Goal: Information Seeking & Learning: Learn about a topic

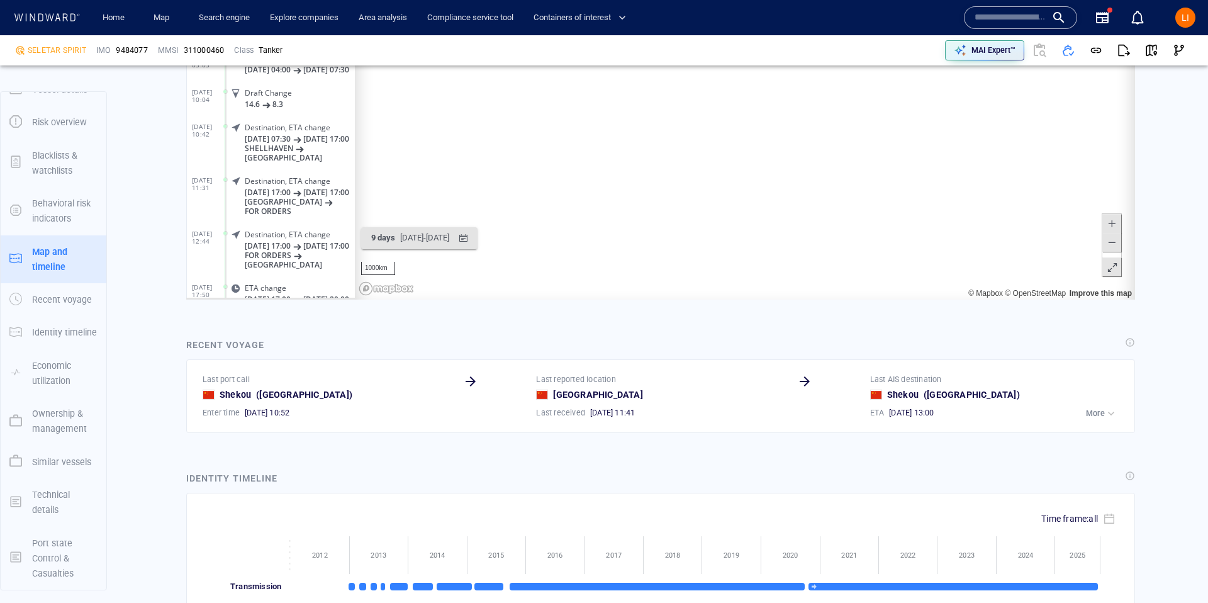
scroll to position [1104, 0]
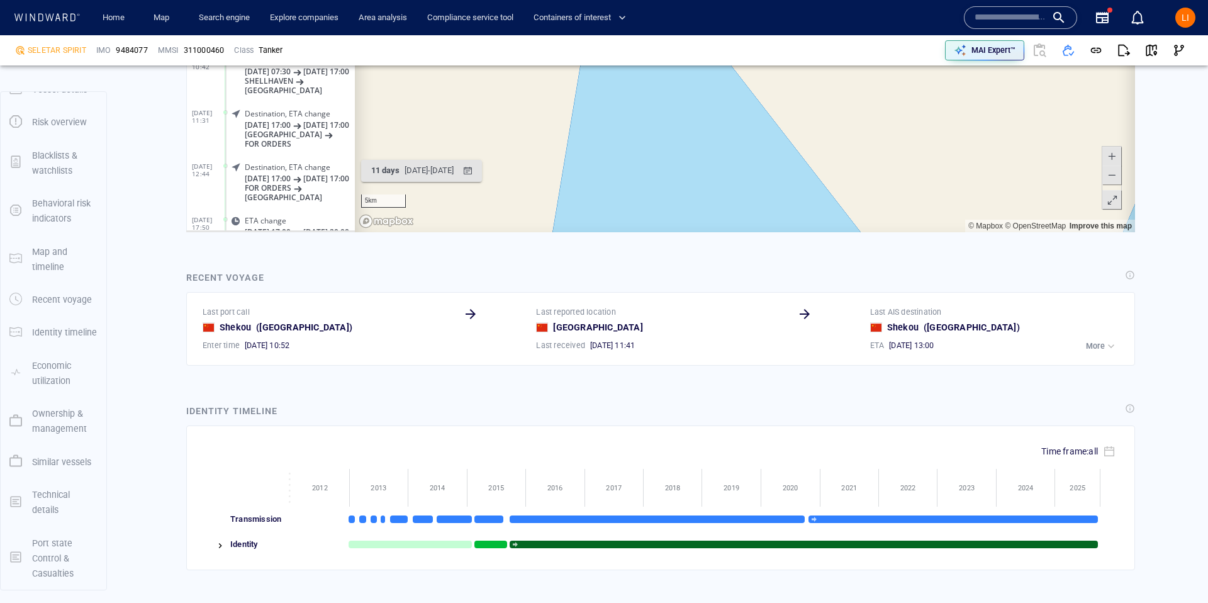
click at [1028, 16] on input "text" at bounding box center [1010, 17] width 72 height 19
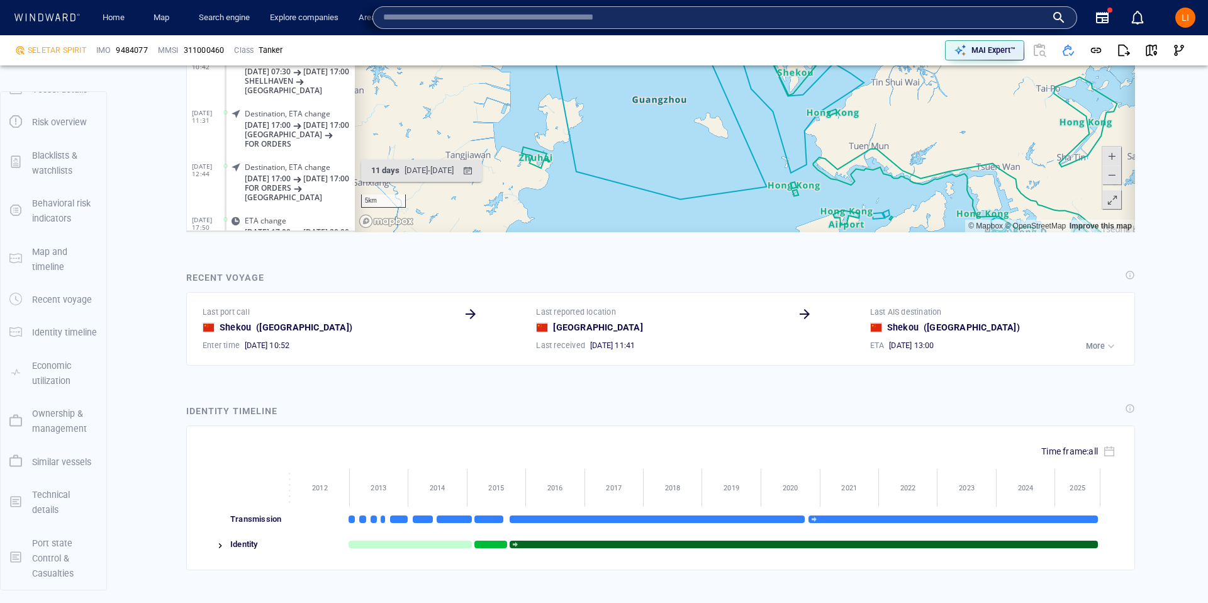
paste input "*******"
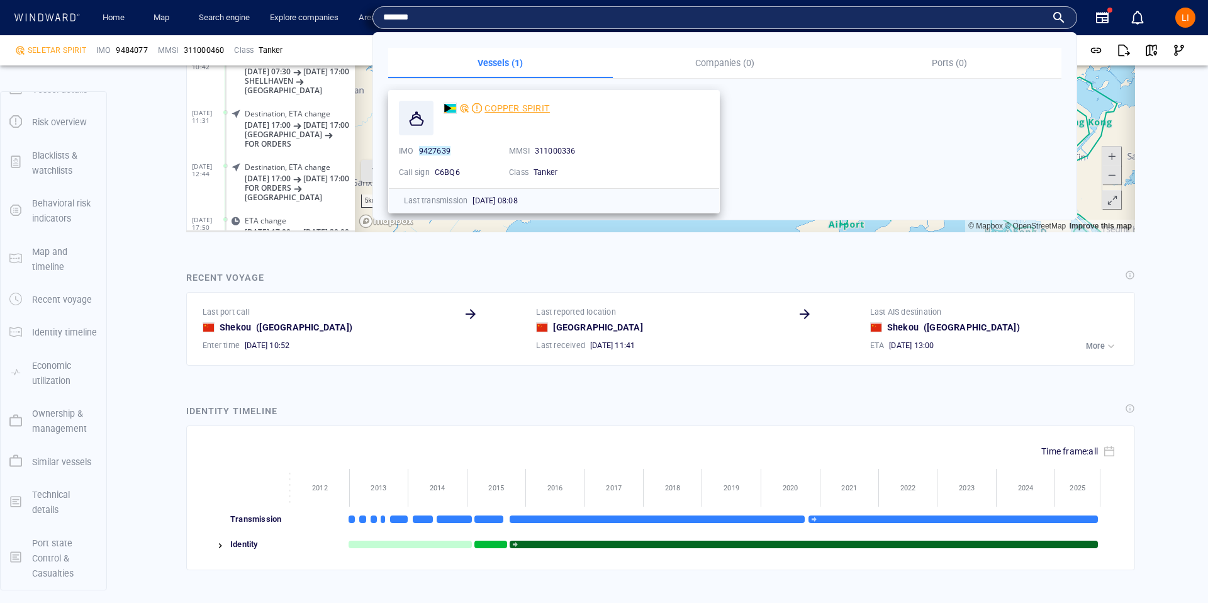
type input "*******"
click at [484, 114] on div "COPPER SPIRIT" at bounding box center [516, 108] width 65 height 15
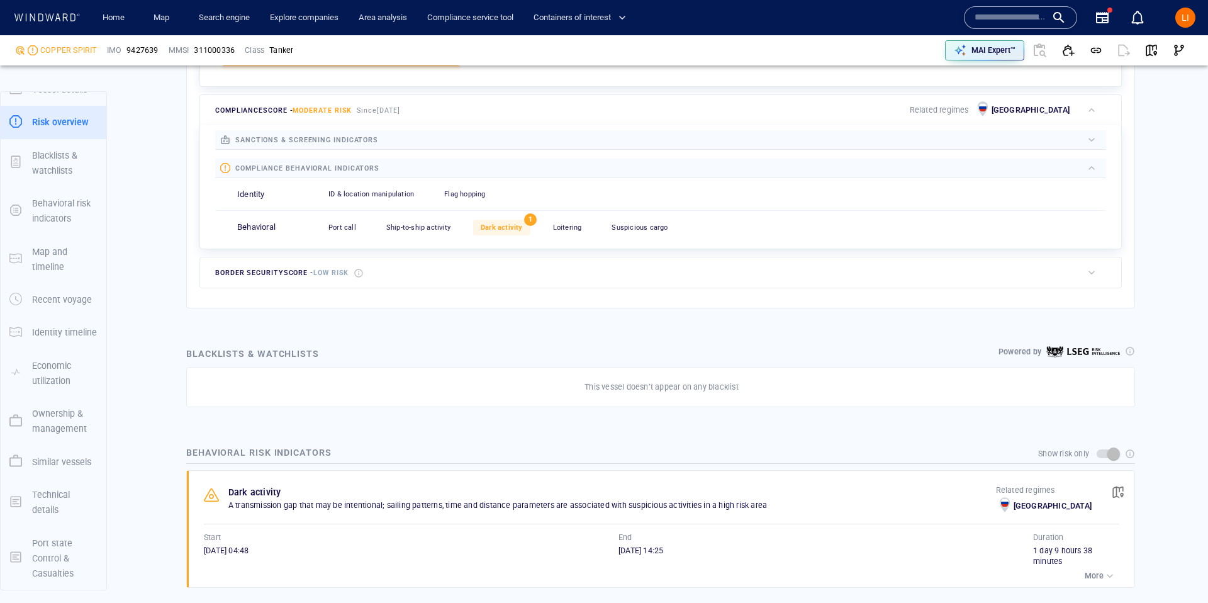
scroll to position [505, 0]
click at [1111, 493] on span "button" at bounding box center [1117, 491] width 13 height 13
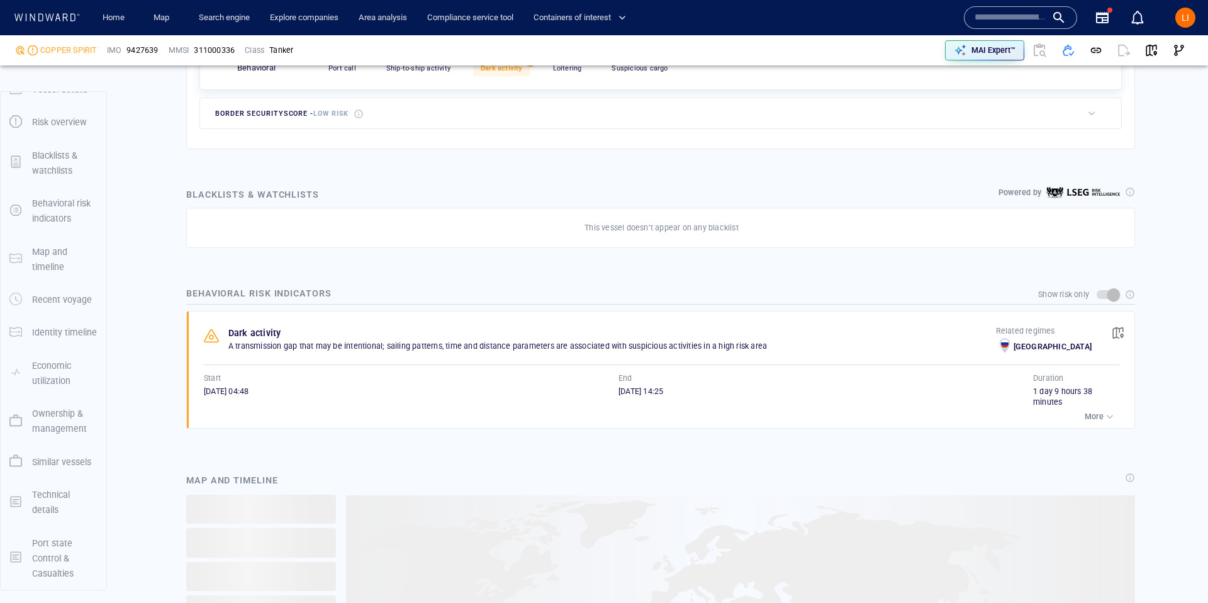
scroll to position [650, 0]
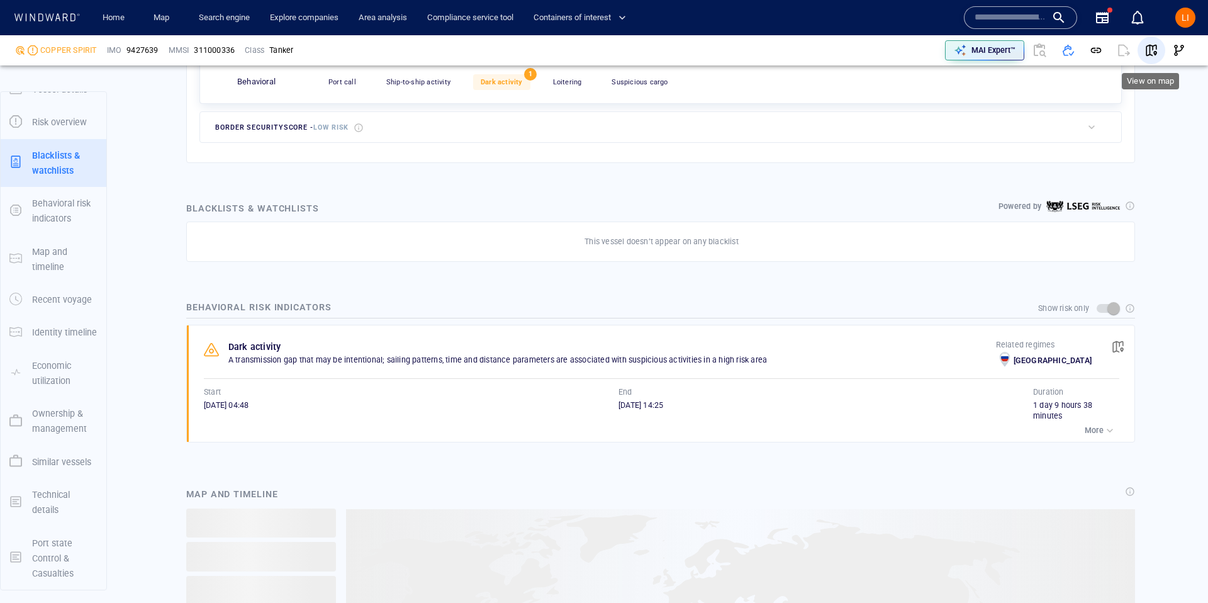
click at [1149, 42] on button "button" at bounding box center [1151, 50] width 28 height 28
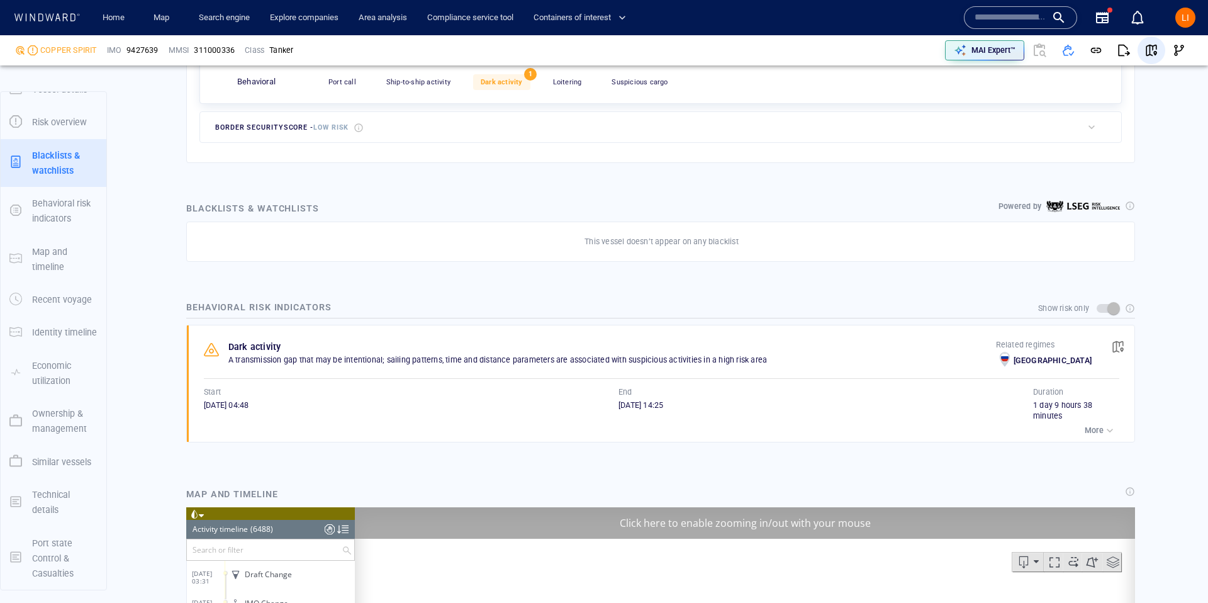
scroll to position [0, 0]
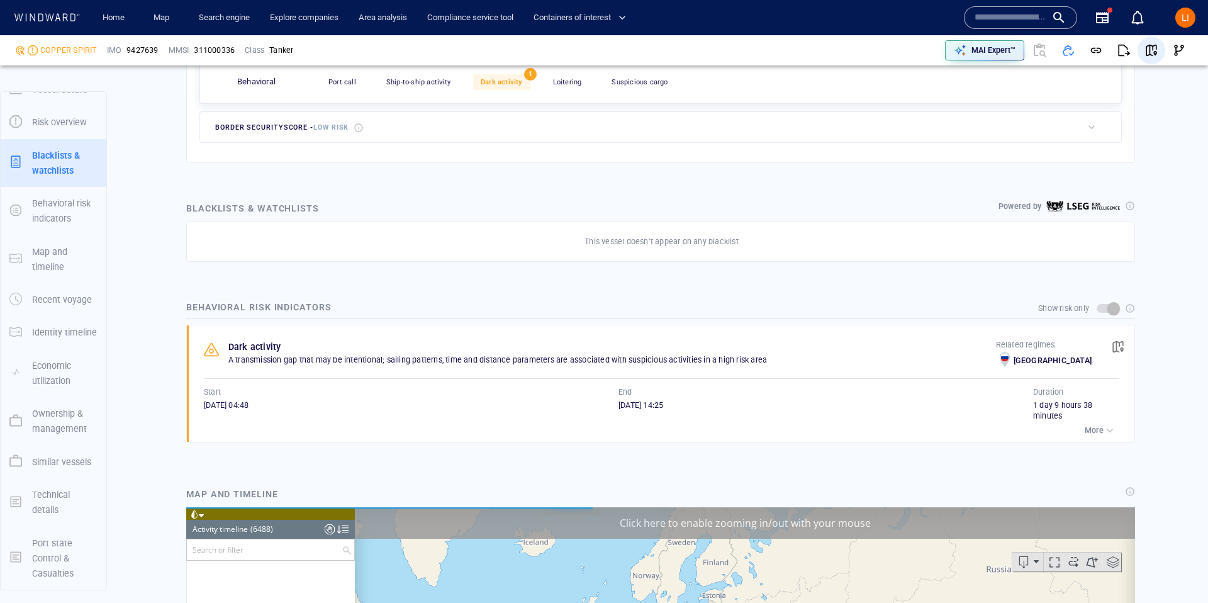
scroll to position [178094, 0]
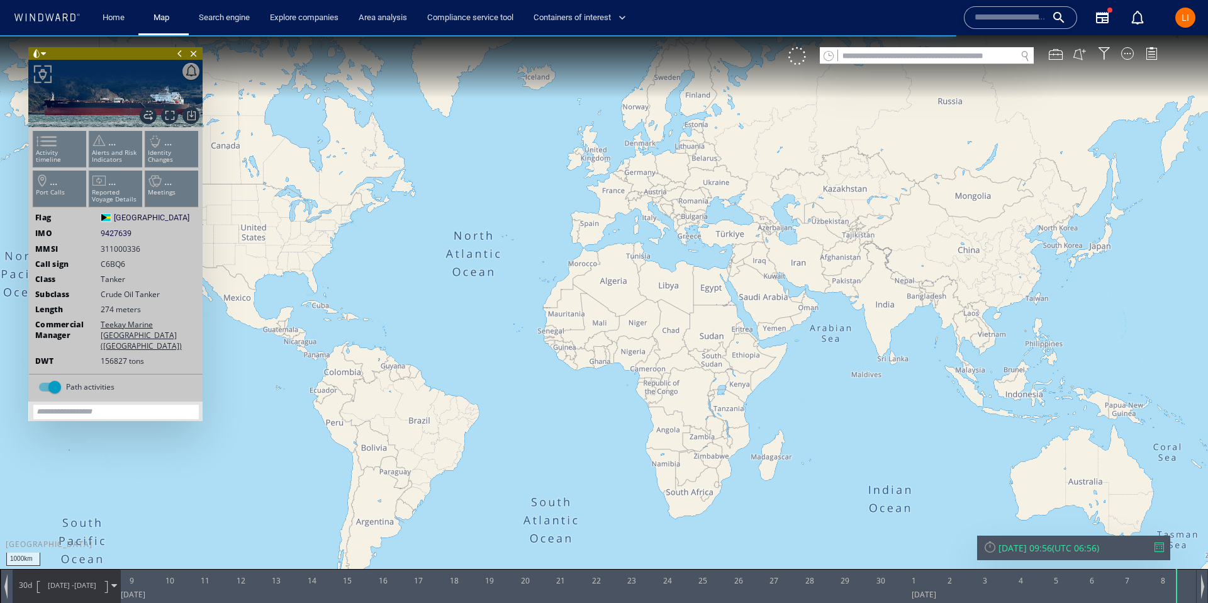
click at [900, 55] on input "text" at bounding box center [927, 56] width 178 height 17
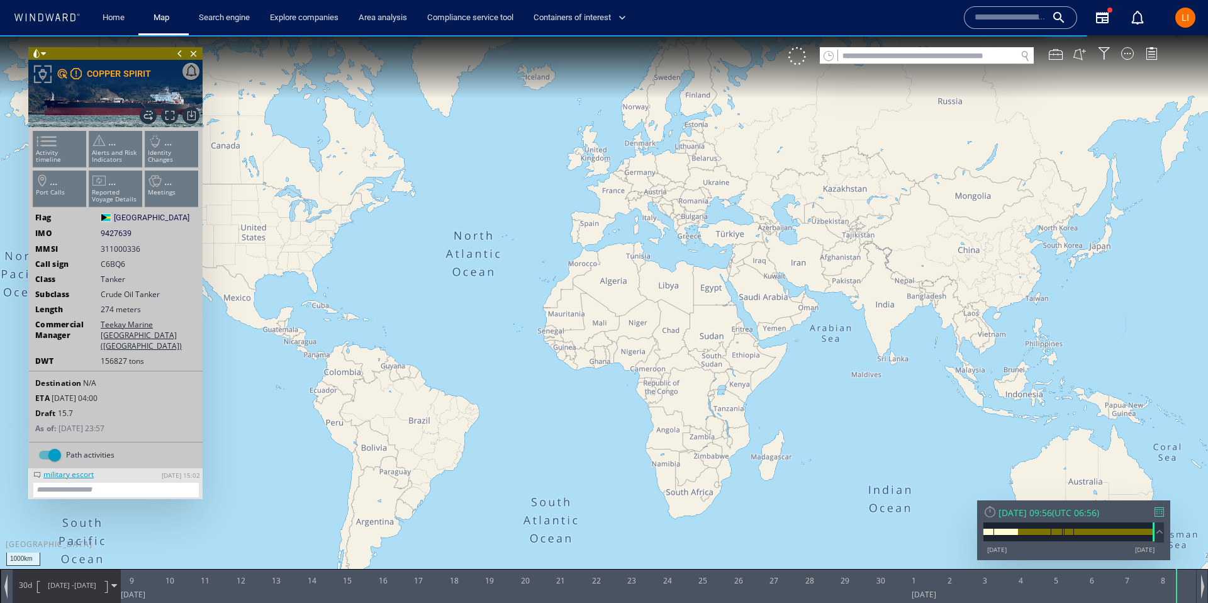
paste input "*******"
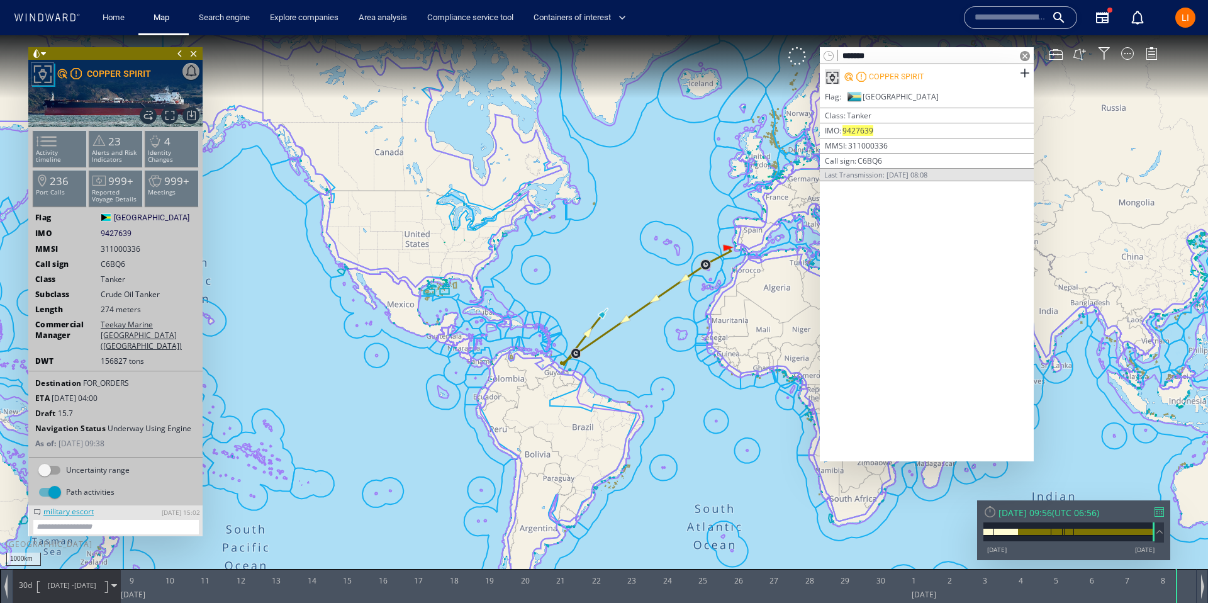
type input "*******"
click at [1023, 56] on span at bounding box center [1025, 56] width 10 height 10
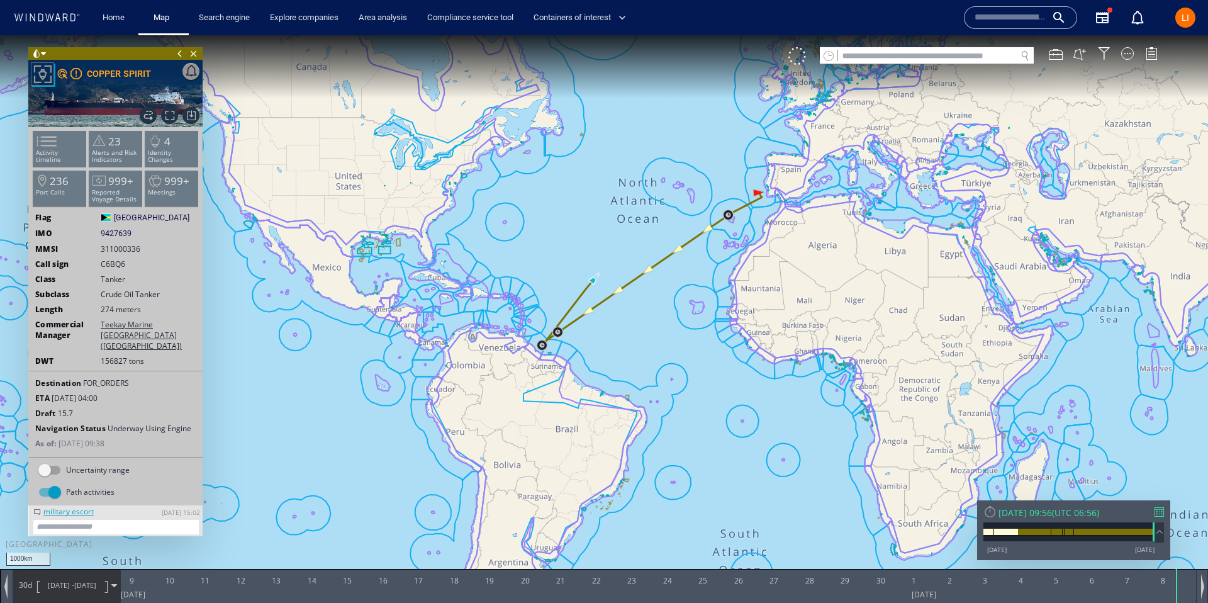
click at [1052, 508] on div "[DATE] 09:56" at bounding box center [1024, 512] width 53 height 12
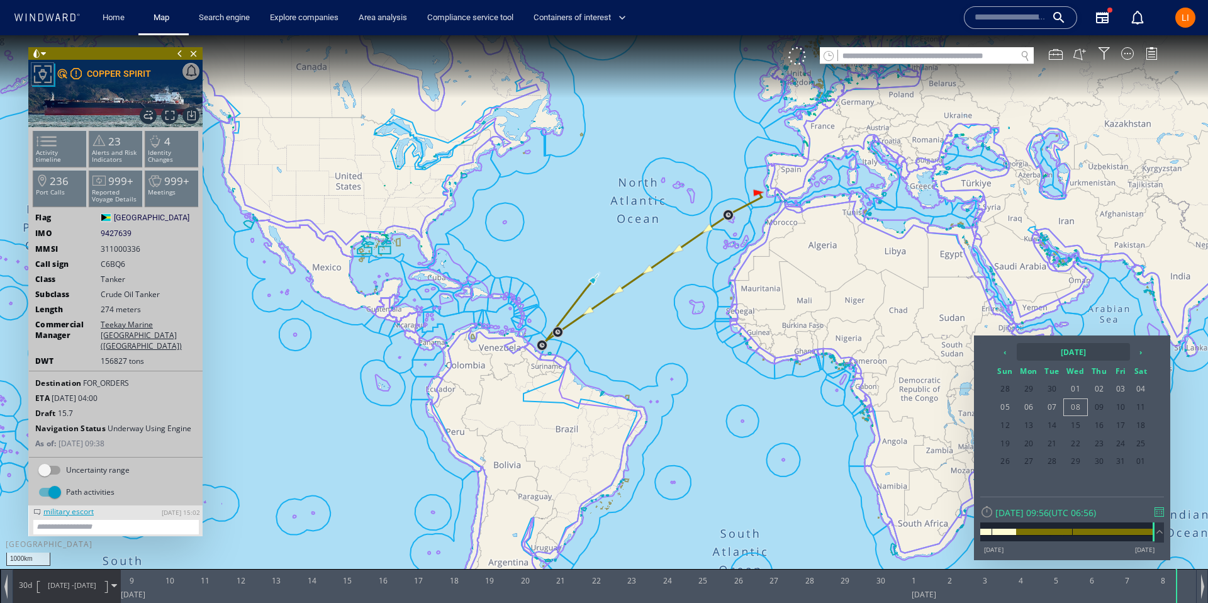
click at [1065, 349] on th "[DATE]" at bounding box center [1072, 352] width 113 height 18
click at [1009, 350] on th "‹" at bounding box center [1006, 352] width 19 height 18
click at [1109, 458] on span "Dec" at bounding box center [1115, 455] width 30 height 34
click at [1058, 427] on span "12" at bounding box center [1052, 425] width 21 height 16
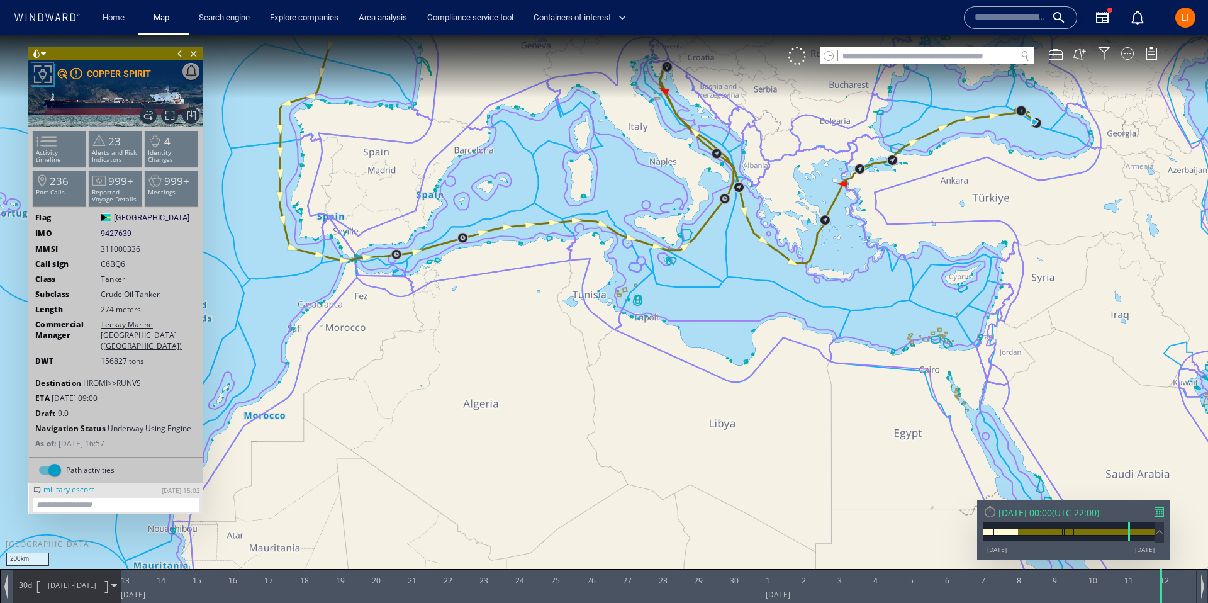
drag, startPoint x: 1011, startPoint y: 160, endPoint x: 899, endPoint y: 216, distance: 124.3
click at [887, 233] on canvas "Map" at bounding box center [604, 312] width 1208 height 555
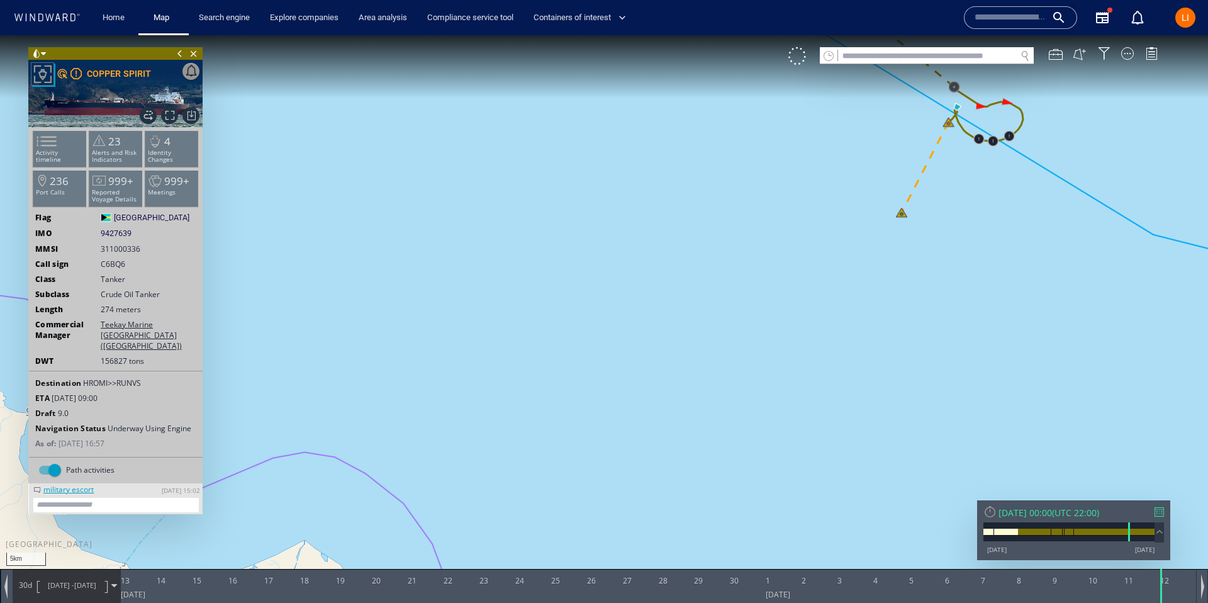
drag, startPoint x: 940, startPoint y: 242, endPoint x: 865, endPoint y: 386, distance: 162.0
click at [865, 386] on canvas "Map" at bounding box center [604, 312] width 1208 height 555
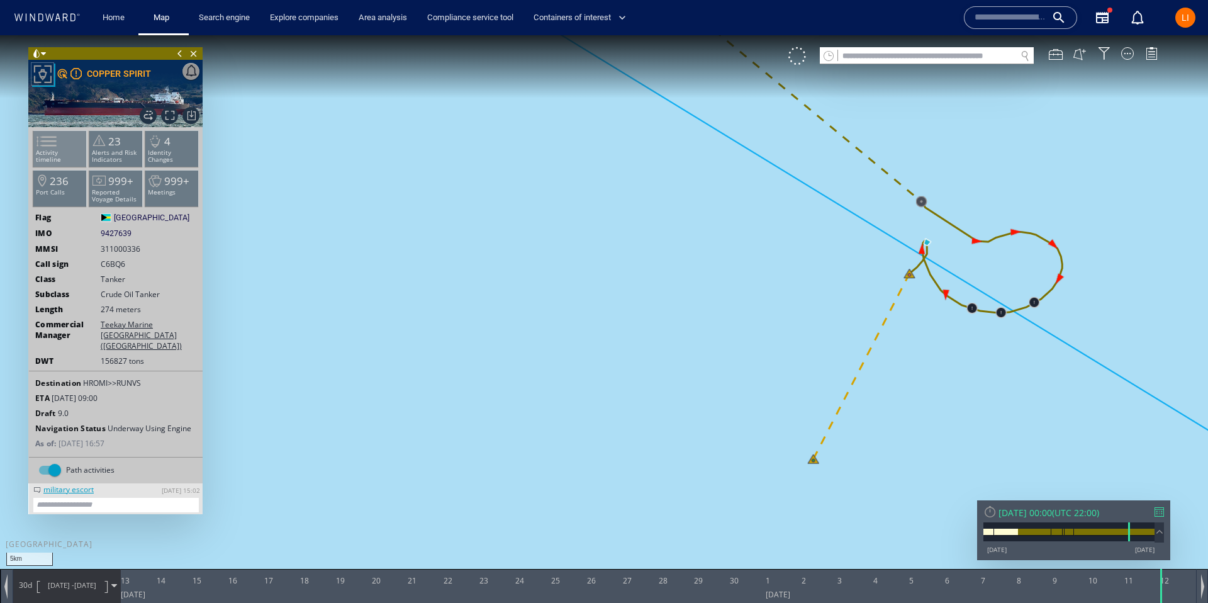
click at [48, 140] on span at bounding box center [39, 141] width 19 height 18
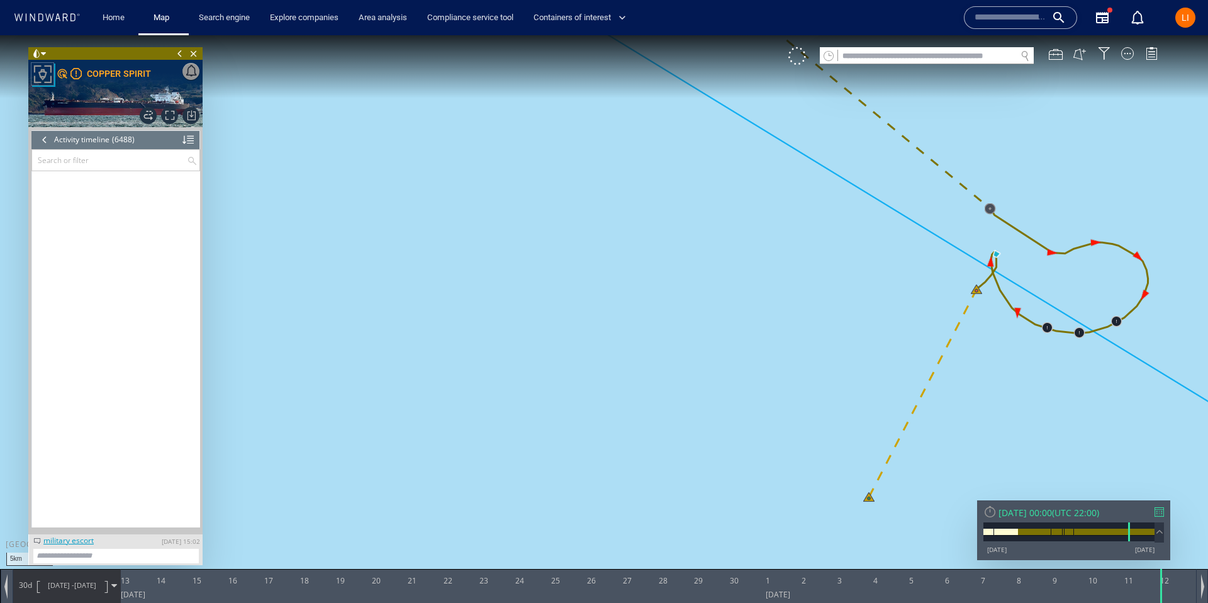
scroll to position [178059, 0]
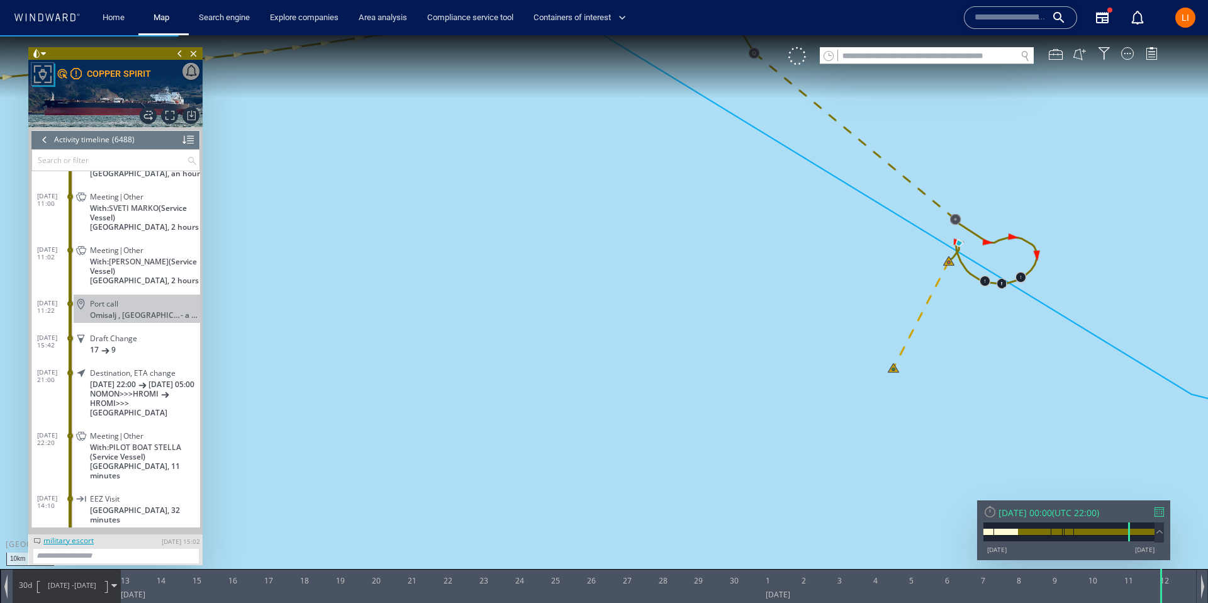
scroll to position [176735, 0]
